Goal: Navigation & Orientation: Find specific page/section

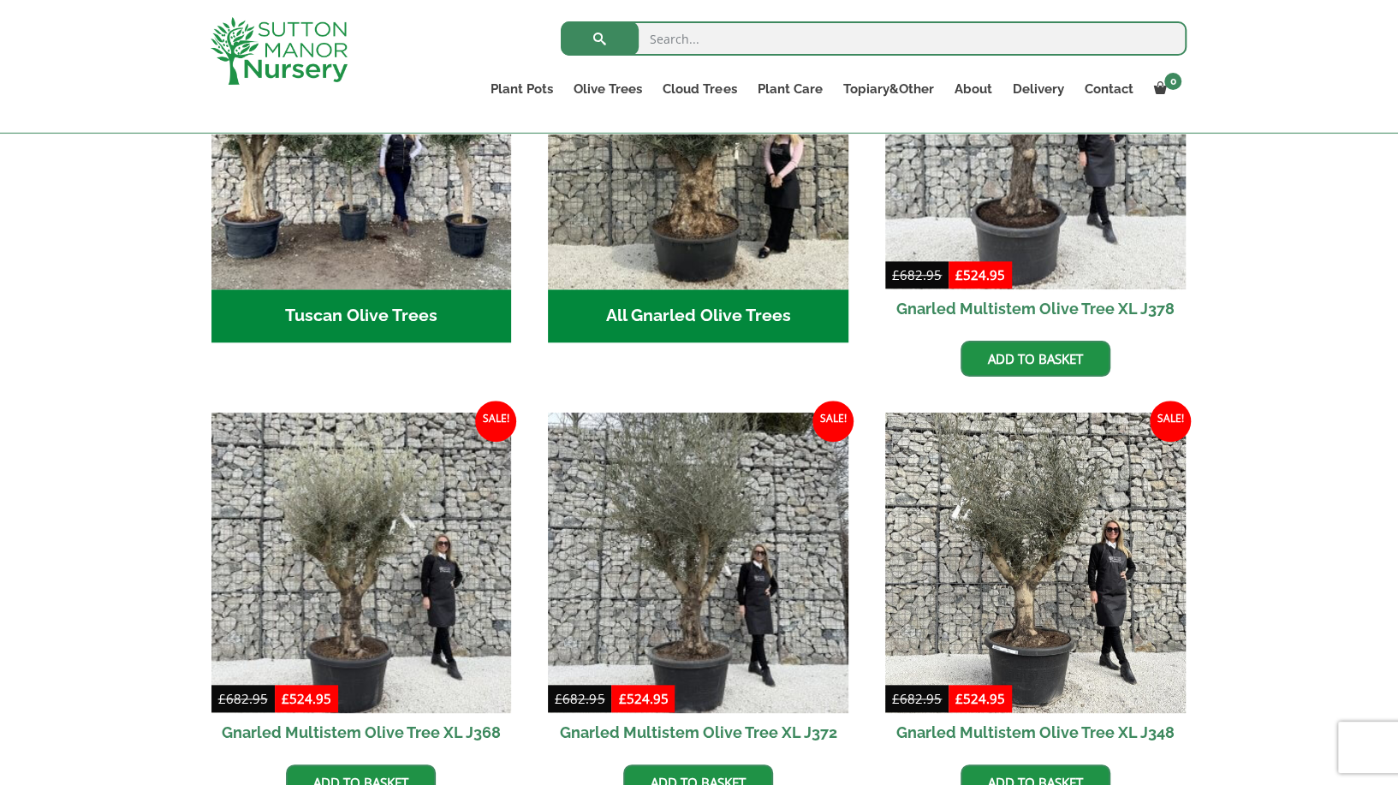
scroll to position [599, 0]
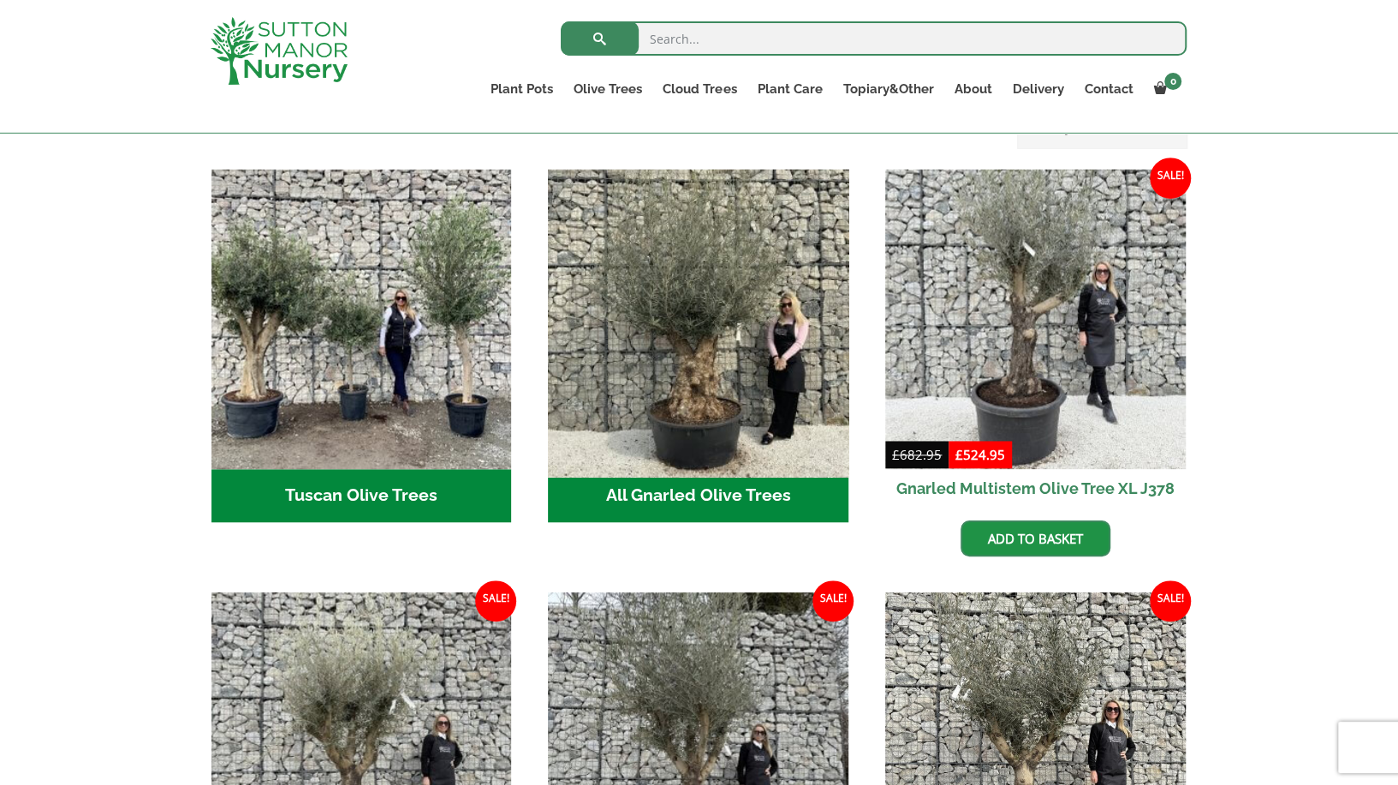
click at [736, 355] on img "Visit product category All Gnarled Olive Trees" at bounding box center [698, 319] width 315 height 315
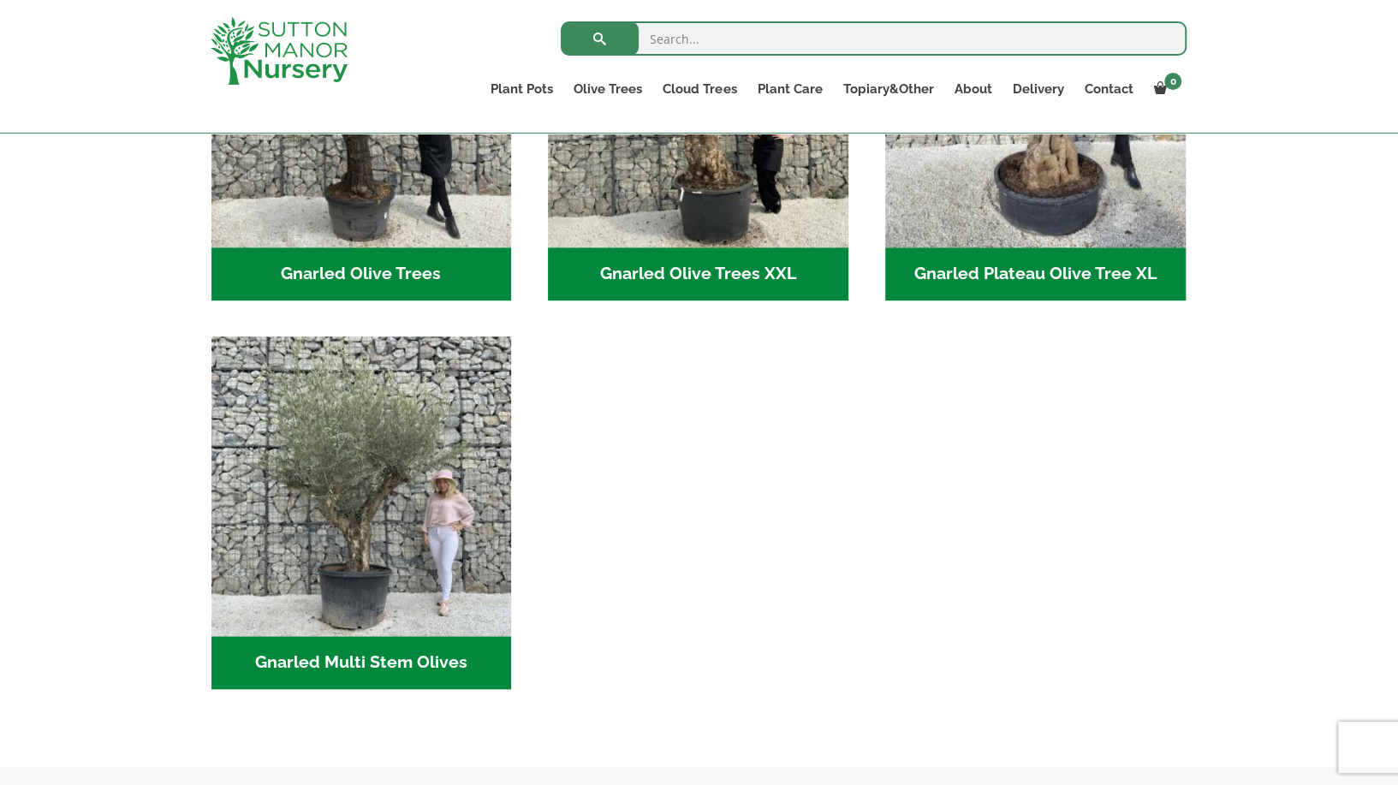
scroll to position [599, 0]
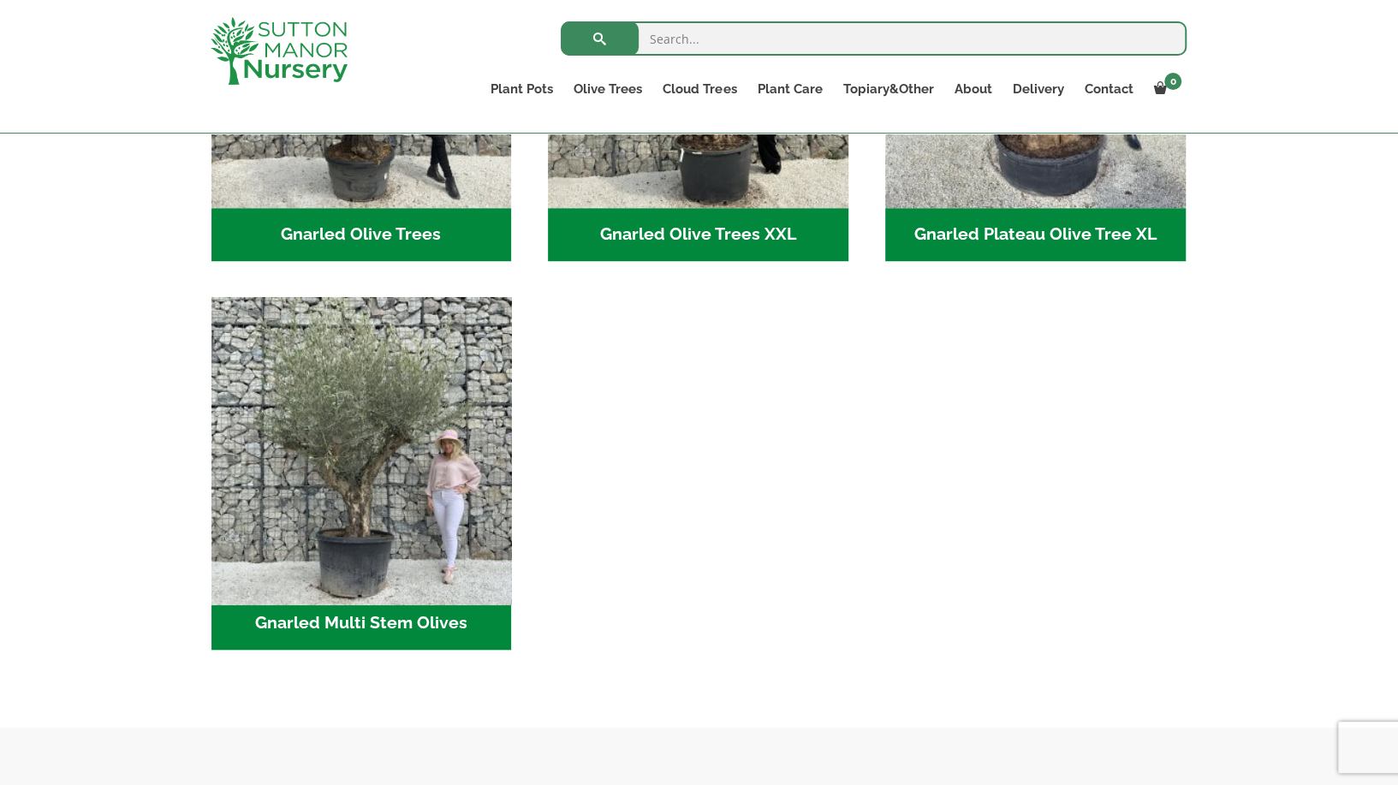
click at [445, 497] on img "Visit product category Gnarled Multi Stem Olives" at bounding box center [361, 446] width 315 height 315
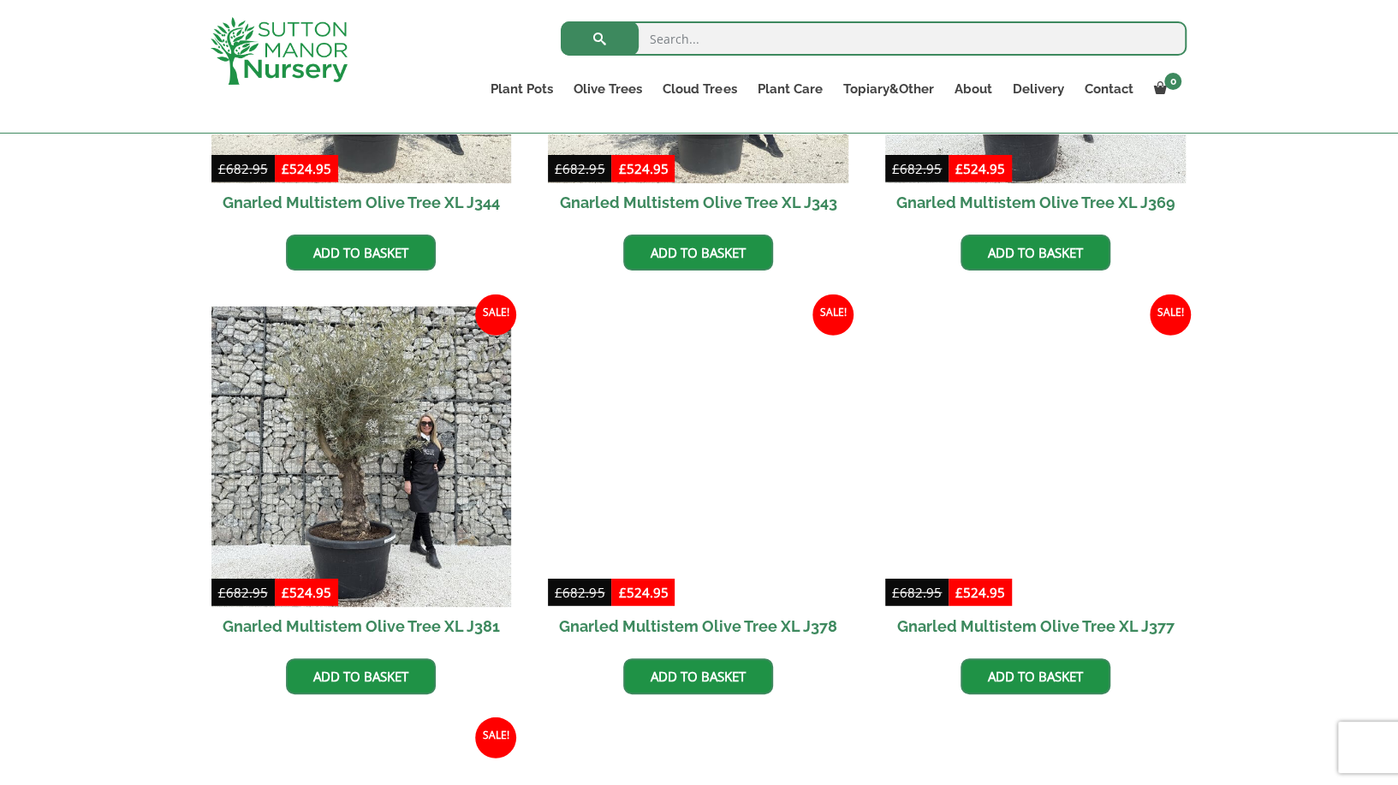
scroll to position [2483, 0]
